Goal: Share content: Share content

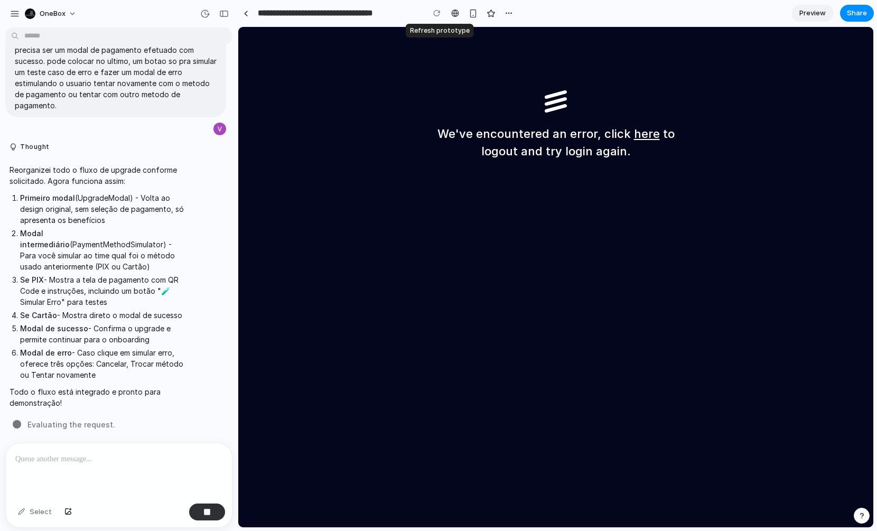
click at [436, 14] on div at bounding box center [437, 13] width 16 height 16
click at [455, 12] on div at bounding box center [455, 13] width 8 height 8
click at [645, 133] on link "here" at bounding box center [647, 134] width 26 height 14
click at [643, 134] on link "here" at bounding box center [647, 134] width 26 height 14
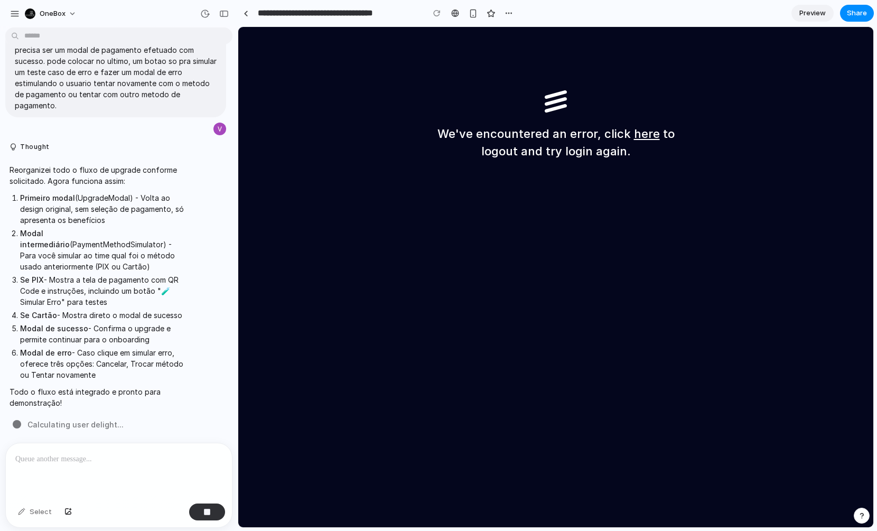
click at [97, 457] on p at bounding box center [118, 459] width 207 height 13
click at [210, 513] on div "button" at bounding box center [206, 511] width 7 height 7
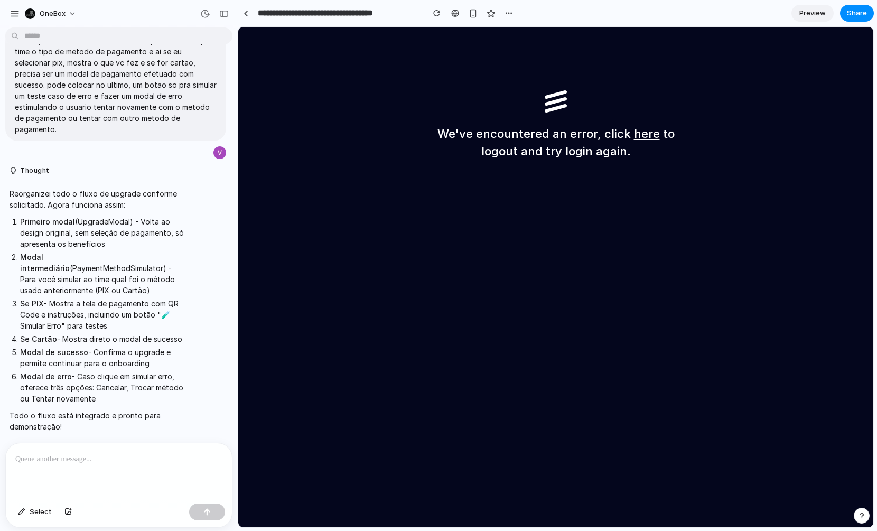
scroll to position [1570, 0]
click at [107, 457] on p at bounding box center [118, 459] width 207 height 13
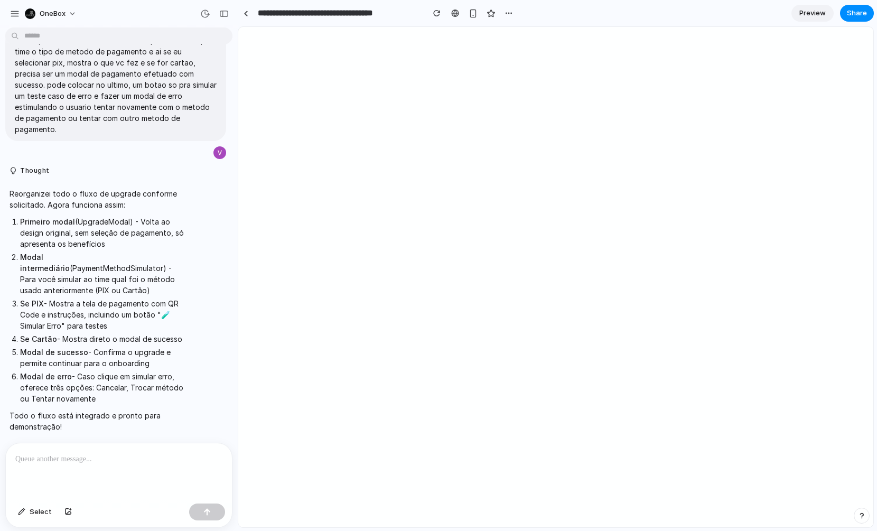
scroll to position [1546, 0]
click at [141, 460] on p at bounding box center [118, 459] width 207 height 13
click at [439, 14] on div "button" at bounding box center [436, 13] width 7 height 7
click at [180, 462] on p at bounding box center [118, 459] width 207 height 13
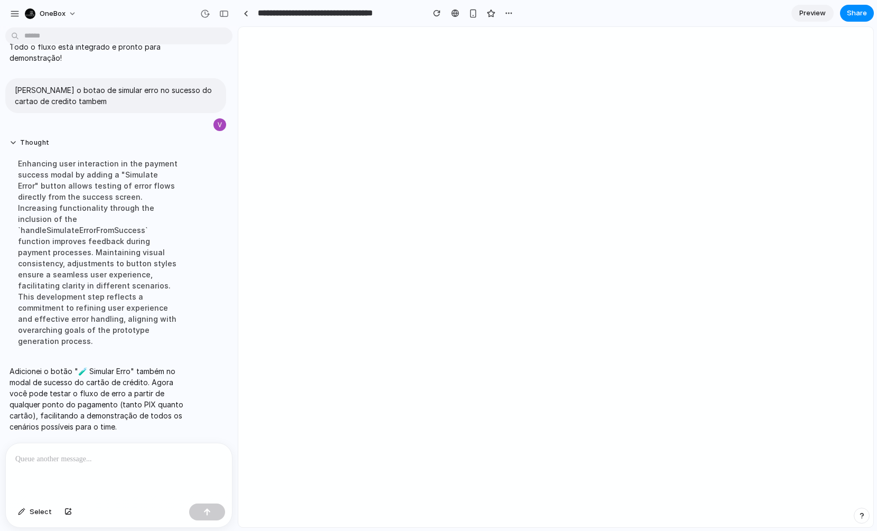
scroll to position [1892, 0]
click at [811, 15] on span "Preview" at bounding box center [812, 13] width 26 height 11
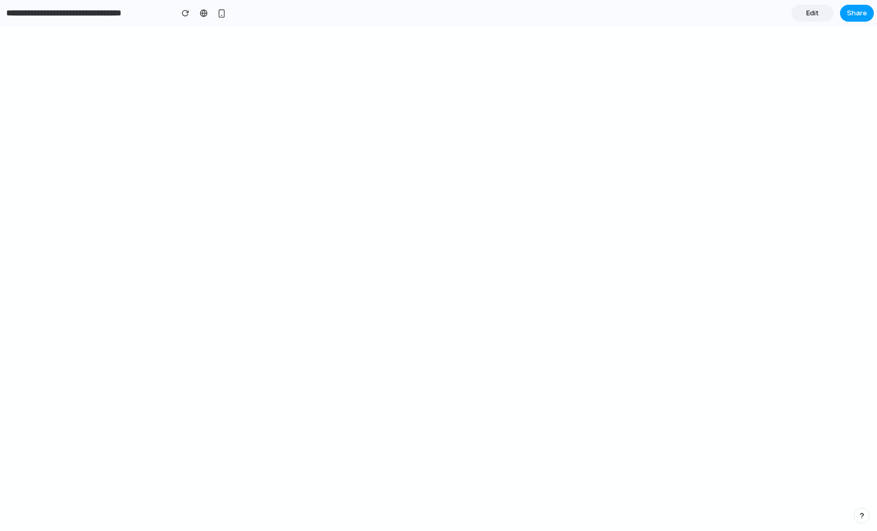
click at [855, 16] on span "Share" at bounding box center [856, 13] width 20 height 11
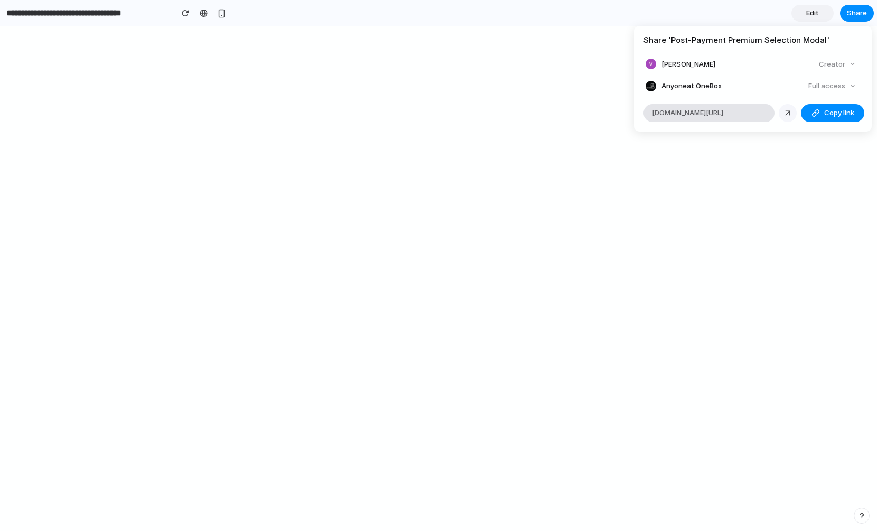
click at [789, 110] on div at bounding box center [788, 113] width 10 height 10
click at [812, 198] on div "Share ' Post-Payment Premium Selection Modal ' Vitor Ferreira Creator Anyone at…" at bounding box center [438, 265] width 877 height 531
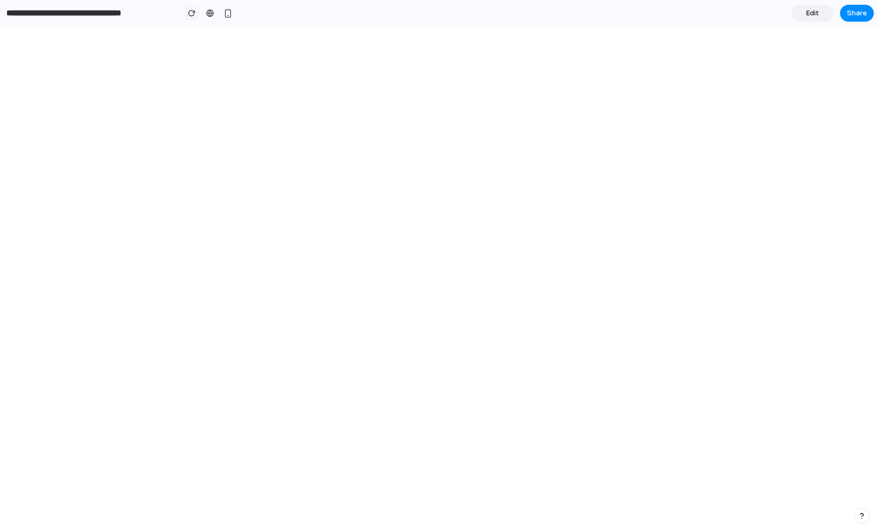
click at [190, 10] on div "button" at bounding box center [191, 13] width 7 height 7
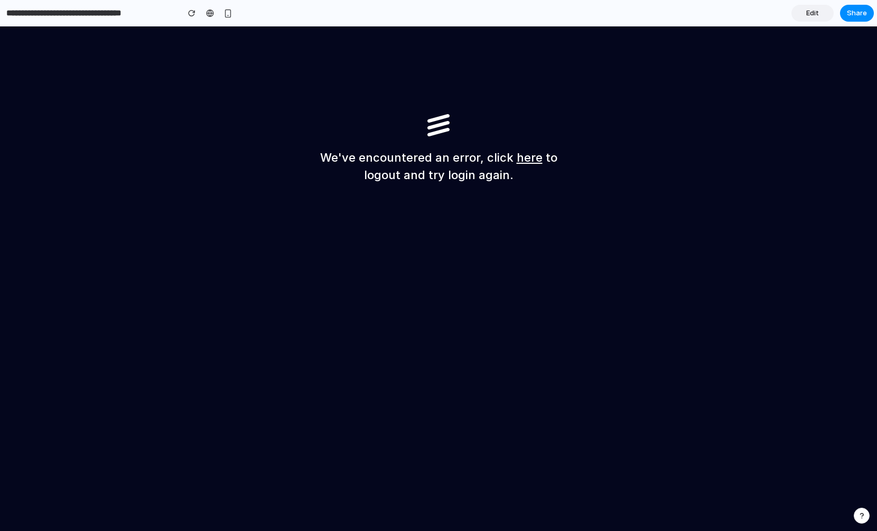
click at [351, 177] on h1 "We've encountered an error, click here to logout and try login again." at bounding box center [438, 166] width 253 height 35
click at [194, 10] on div "button" at bounding box center [191, 13] width 7 height 7
click at [852, 18] on span "Share" at bounding box center [856, 13] width 20 height 11
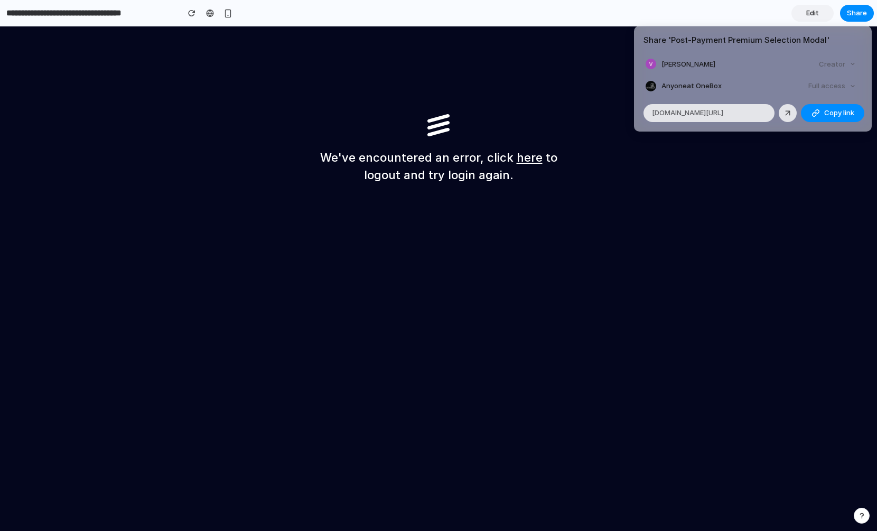
click at [843, 87] on div "Full access" at bounding box center [832, 86] width 56 height 15
click at [828, 118] on button "Copy link" at bounding box center [831, 113] width 63 height 18
click at [326, 418] on div "Share ' Post-Payment Premium Selection Modal ' Vitor Ferreira Creator Anyone at…" at bounding box center [438, 265] width 877 height 531
